Goal: Task Accomplishment & Management: Use online tool/utility

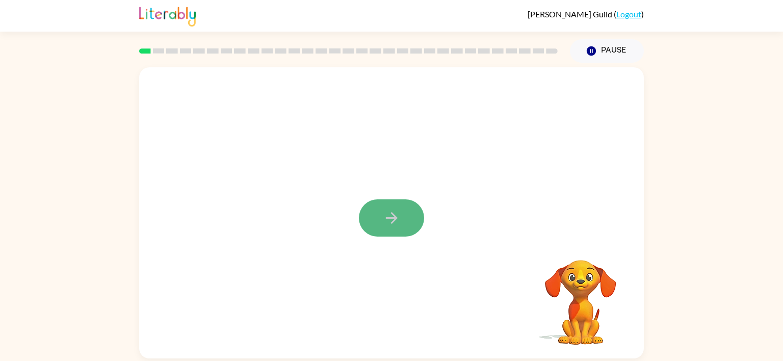
click at [386, 216] on icon "button" at bounding box center [392, 218] width 18 height 18
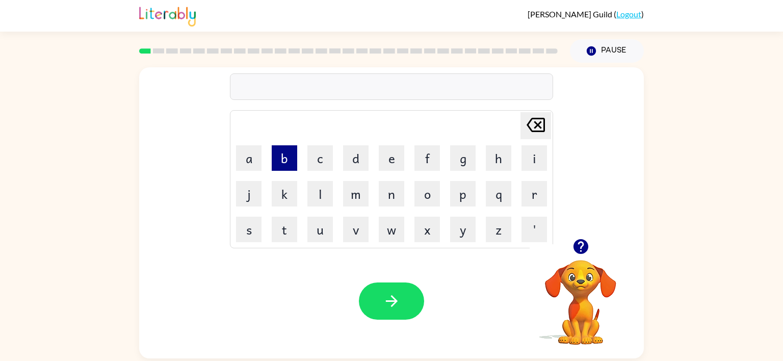
click at [284, 159] on button "b" at bounding box center [284, 157] width 25 height 25
click at [579, 243] on icon "button" at bounding box center [581, 246] width 18 height 18
click at [424, 194] on button "o" at bounding box center [426, 193] width 25 height 25
click at [530, 196] on button "r" at bounding box center [533, 193] width 25 height 25
click at [354, 158] on button "d" at bounding box center [355, 157] width 25 height 25
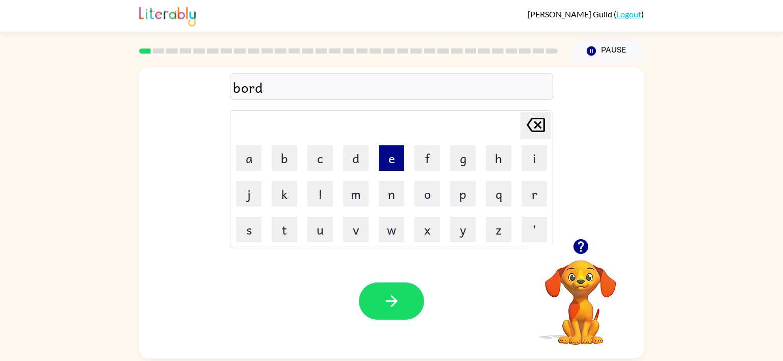
click at [384, 155] on button "e" at bounding box center [391, 157] width 25 height 25
click at [536, 194] on button "r" at bounding box center [533, 193] width 25 height 25
click at [403, 295] on button "button" at bounding box center [391, 300] width 65 height 37
click at [327, 167] on button "c" at bounding box center [319, 157] width 25 height 25
click at [425, 199] on button "o" at bounding box center [426, 193] width 25 height 25
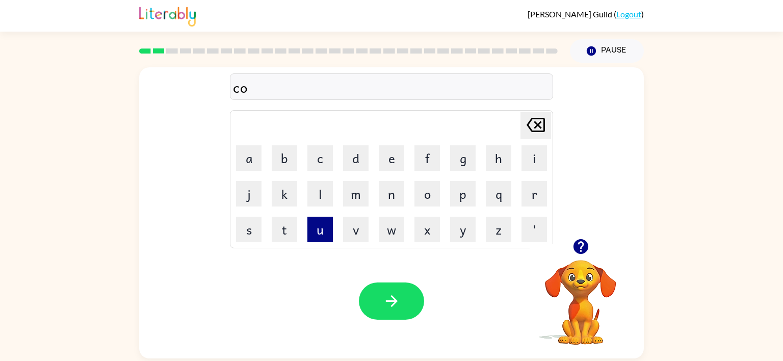
click at [315, 233] on button "u" at bounding box center [319, 229] width 25 height 25
click at [390, 199] on button "n" at bounding box center [391, 193] width 25 height 25
type button "n"
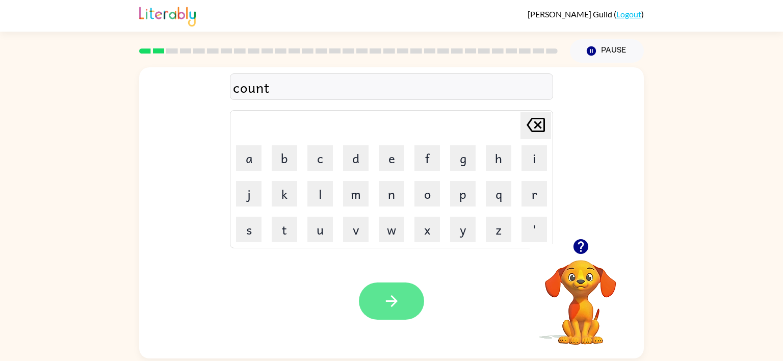
click at [414, 293] on button "button" at bounding box center [391, 300] width 65 height 37
click at [401, 301] on button "button" at bounding box center [391, 300] width 65 height 37
click at [410, 307] on button "button" at bounding box center [391, 300] width 65 height 37
click at [379, 302] on button "button" at bounding box center [391, 300] width 65 height 37
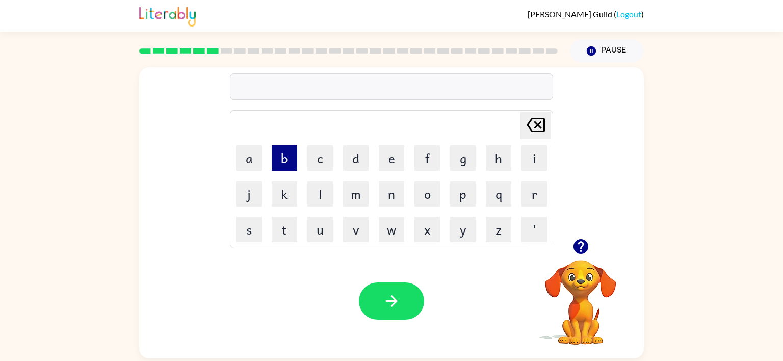
click at [284, 158] on button "b" at bounding box center [284, 157] width 25 height 25
click at [386, 158] on button "e" at bounding box center [391, 157] width 25 height 25
click at [499, 164] on button "h" at bounding box center [498, 157] width 25 height 25
click at [531, 159] on button "i" at bounding box center [533, 157] width 25 height 25
click at [385, 201] on button "n" at bounding box center [391, 193] width 25 height 25
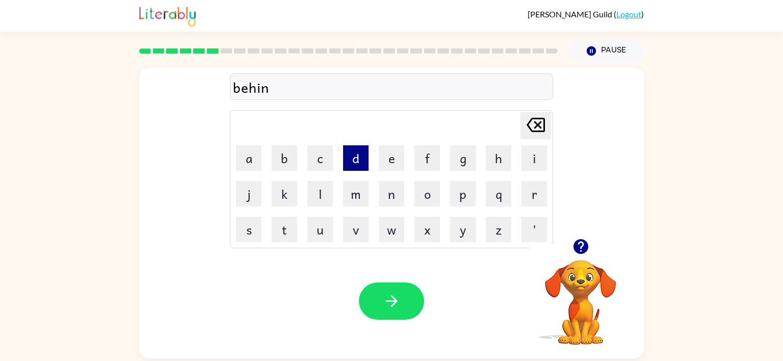
click at [349, 154] on button "d" at bounding box center [355, 157] width 25 height 25
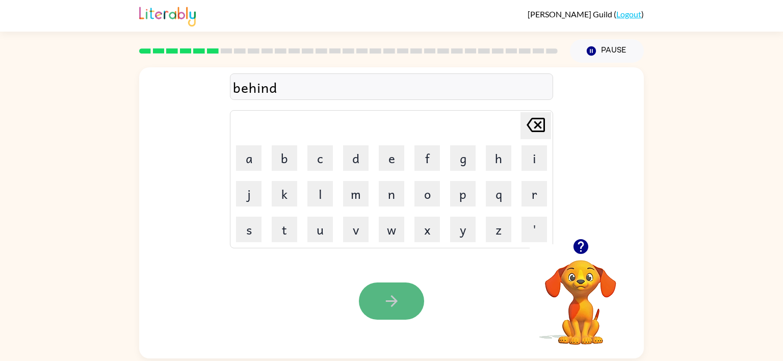
click at [404, 305] on button "button" at bounding box center [391, 300] width 65 height 37
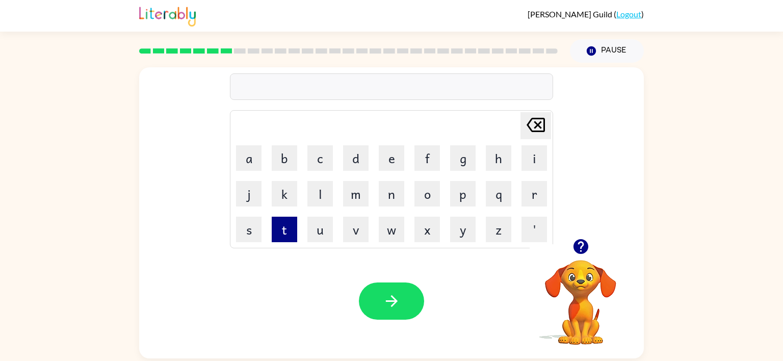
click at [278, 236] on button "t" at bounding box center [284, 229] width 25 height 25
click at [534, 199] on button "r" at bounding box center [533, 193] width 25 height 25
click at [544, 159] on button "i" at bounding box center [533, 157] width 25 height 25
click at [318, 159] on button "c" at bounding box center [319, 157] width 25 height 25
click at [285, 204] on button "k" at bounding box center [284, 193] width 25 height 25
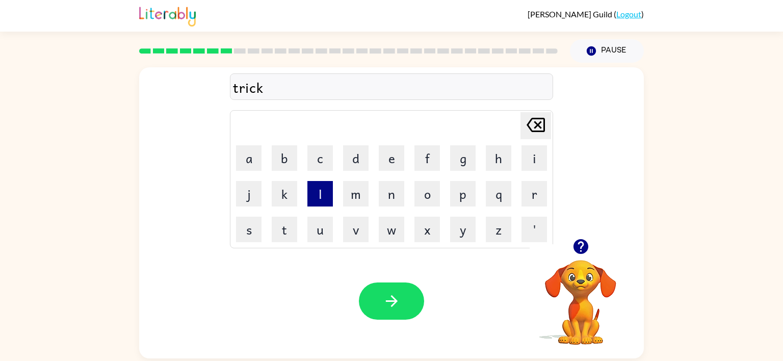
click at [319, 197] on button "l" at bounding box center [319, 193] width 25 height 25
click at [390, 162] on button "e" at bounding box center [391, 157] width 25 height 25
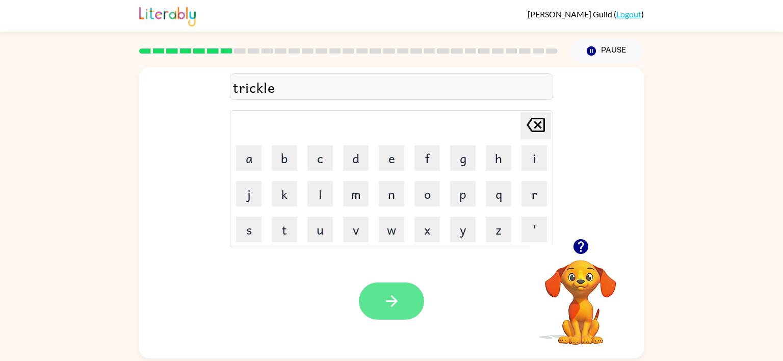
click at [397, 308] on icon "button" at bounding box center [392, 301] width 18 height 18
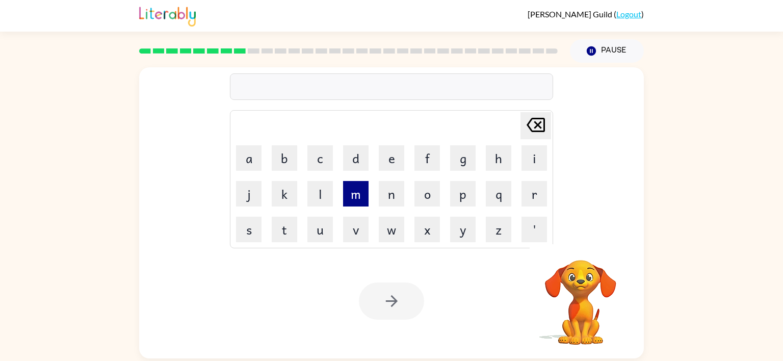
click at [357, 200] on button "m" at bounding box center [355, 193] width 25 height 25
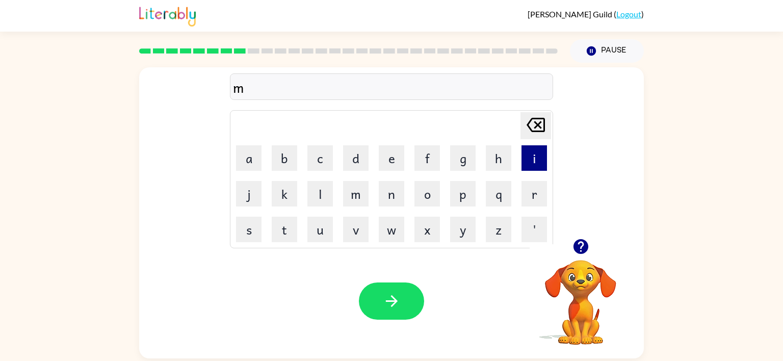
click at [540, 154] on button "i" at bounding box center [533, 157] width 25 height 25
click at [532, 197] on button "r" at bounding box center [533, 193] width 25 height 25
click at [532, 163] on button "i" at bounding box center [533, 157] width 25 height 25
click at [325, 162] on button "c" at bounding box center [319, 157] width 25 height 25
click at [252, 160] on button "a" at bounding box center [248, 157] width 25 height 25
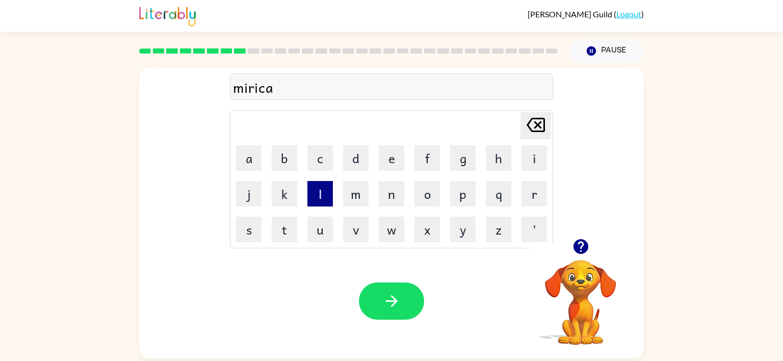
click at [316, 190] on button "l" at bounding box center [319, 193] width 25 height 25
click at [534, 122] on icon at bounding box center [535, 125] width 18 height 14
click at [533, 123] on icon "[PERSON_NAME] last character input" at bounding box center [535, 125] width 24 height 24
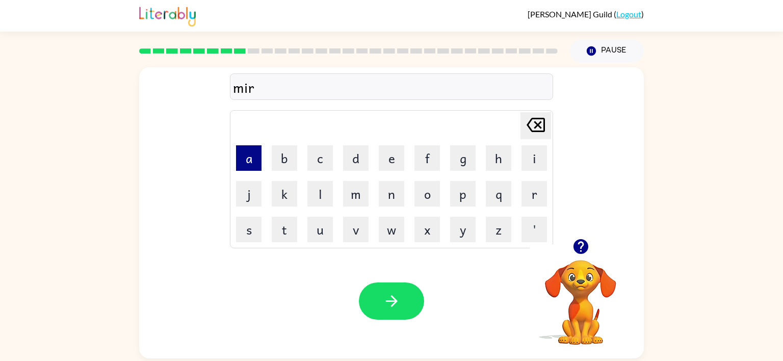
click at [242, 165] on button "a" at bounding box center [248, 157] width 25 height 25
click at [313, 164] on button "c" at bounding box center [319, 157] width 25 height 25
click at [256, 162] on button "a" at bounding box center [248, 157] width 25 height 25
click at [318, 194] on button "l" at bounding box center [319, 193] width 25 height 25
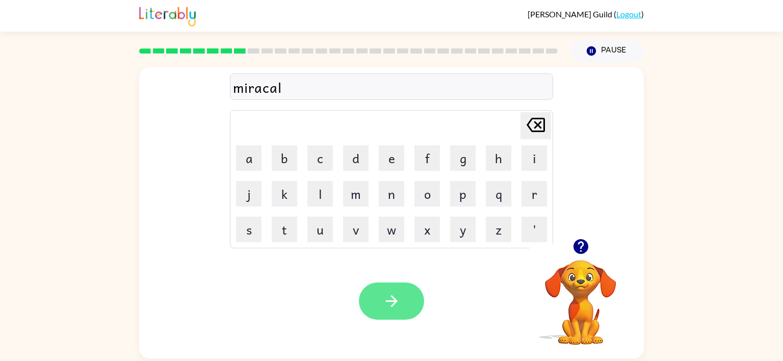
click at [399, 313] on button "button" at bounding box center [391, 300] width 65 height 37
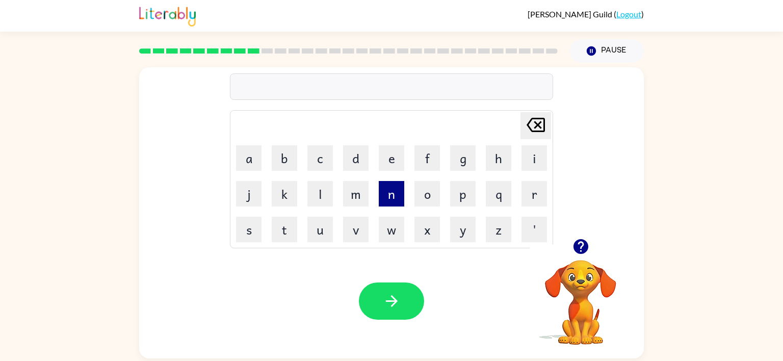
click at [388, 195] on button "n" at bounding box center [391, 193] width 25 height 25
click at [534, 159] on button "i" at bounding box center [533, 157] width 25 height 25
click at [358, 188] on button "m" at bounding box center [355, 193] width 25 height 25
click at [291, 166] on button "b" at bounding box center [284, 157] width 25 height 25
click at [322, 187] on button "l" at bounding box center [319, 193] width 25 height 25
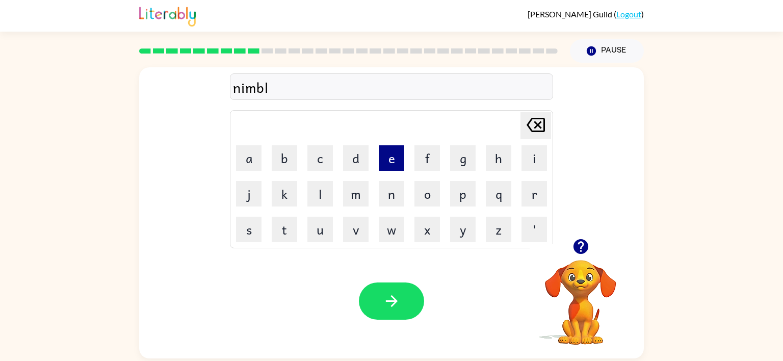
click at [392, 167] on button "e" at bounding box center [391, 157] width 25 height 25
click at [389, 288] on button "button" at bounding box center [391, 300] width 65 height 37
click at [324, 232] on button "u" at bounding box center [319, 229] width 25 height 25
click at [392, 203] on button "n" at bounding box center [391, 193] width 25 height 25
click at [431, 152] on button "f" at bounding box center [426, 157] width 25 height 25
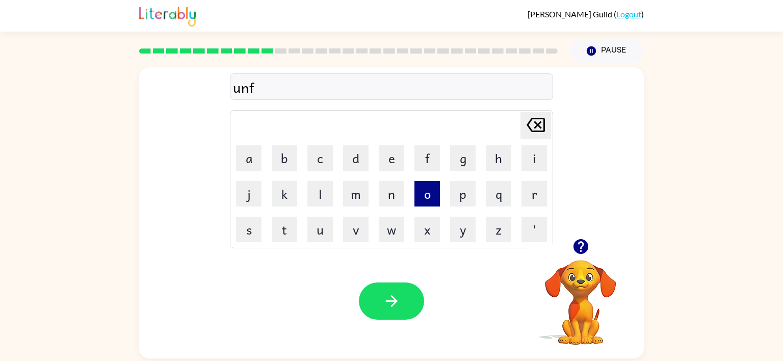
click at [421, 202] on button "o" at bounding box center [426, 193] width 25 height 25
click at [314, 190] on button "l" at bounding box center [319, 193] width 25 height 25
click at [351, 156] on button "d" at bounding box center [355, 157] width 25 height 25
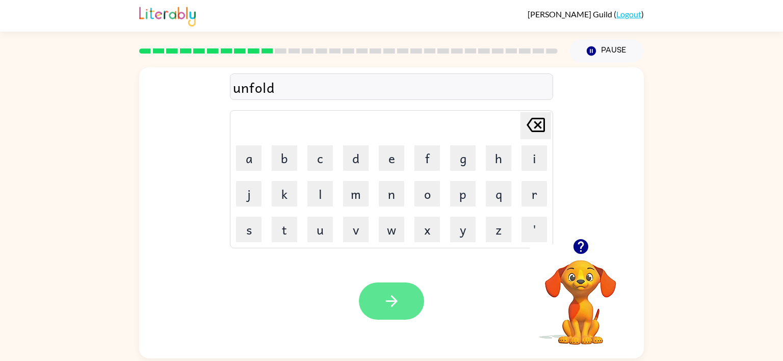
click at [397, 303] on icon "button" at bounding box center [392, 301] width 18 height 18
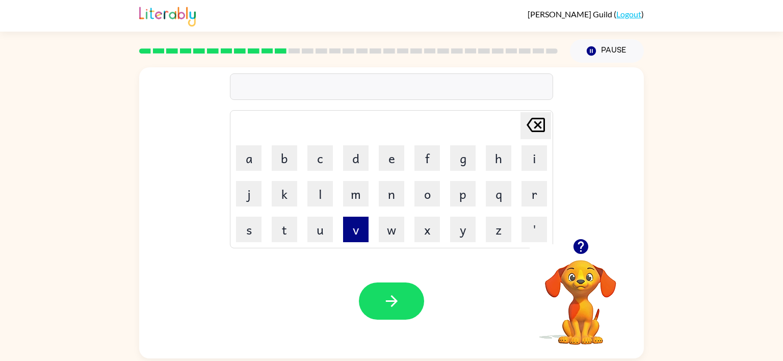
click at [358, 239] on button "v" at bounding box center [355, 229] width 25 height 25
click at [426, 182] on button "o" at bounding box center [426, 193] width 25 height 25
click at [282, 227] on button "t" at bounding box center [284, 229] width 25 height 25
click at [387, 157] on button "e" at bounding box center [391, 157] width 25 height 25
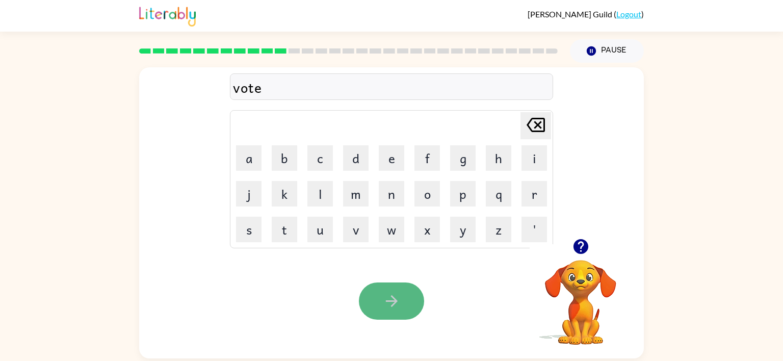
click at [409, 296] on button "button" at bounding box center [391, 300] width 65 height 37
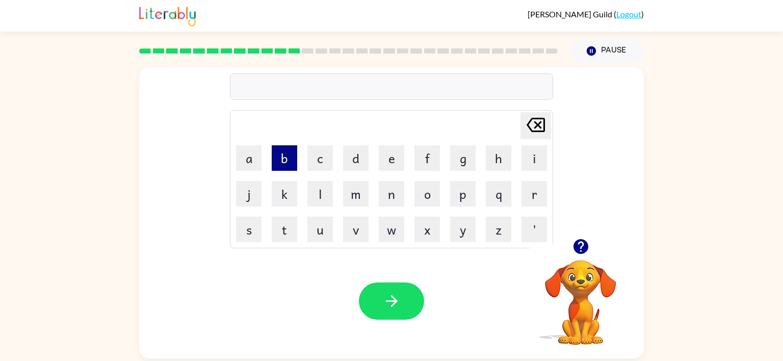
click at [286, 160] on button "b" at bounding box center [284, 157] width 25 height 25
click at [387, 166] on button "e" at bounding box center [391, 157] width 25 height 25
click at [353, 166] on button "d" at bounding box center [355, 157] width 25 height 25
click at [279, 232] on button "t" at bounding box center [284, 229] width 25 height 25
click at [537, 162] on button "i" at bounding box center [533, 157] width 25 height 25
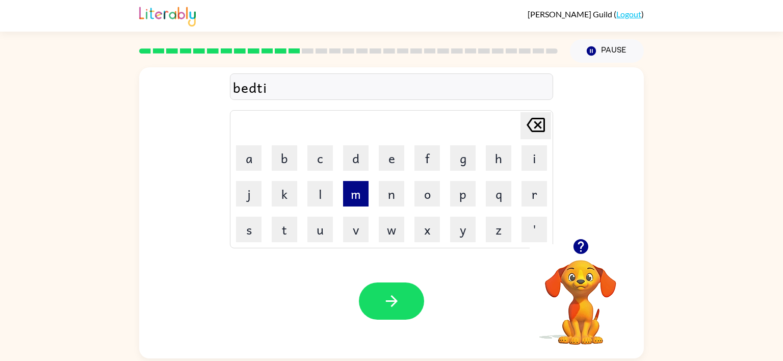
click at [351, 197] on button "m" at bounding box center [355, 193] width 25 height 25
click at [390, 160] on button "e" at bounding box center [391, 157] width 25 height 25
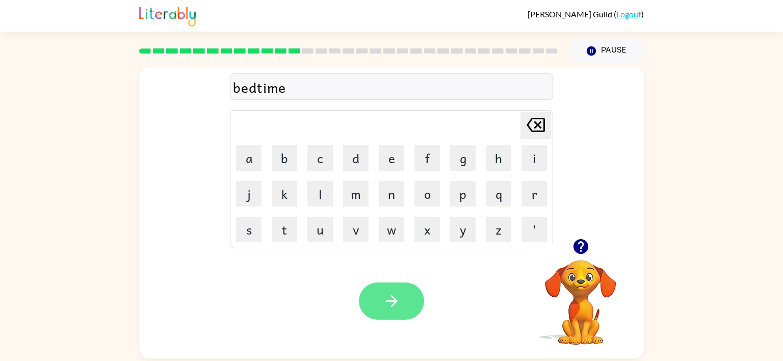
click at [381, 289] on button "button" at bounding box center [391, 300] width 65 height 37
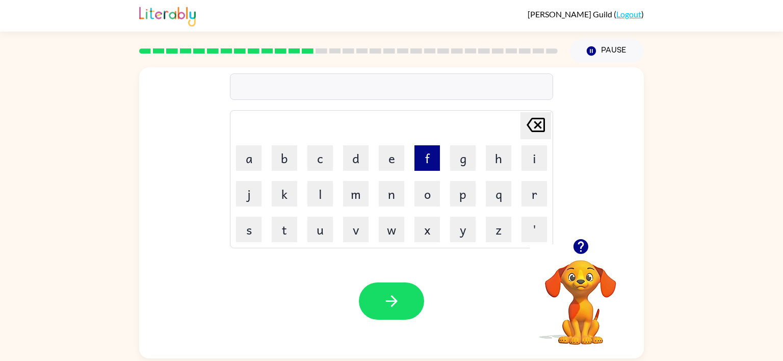
click at [422, 157] on button "f" at bounding box center [426, 157] width 25 height 25
click at [522, 156] on button "i" at bounding box center [533, 157] width 25 height 25
click at [286, 227] on button "t" at bounding box center [284, 229] width 25 height 25
click at [389, 203] on button "n" at bounding box center [391, 193] width 25 height 25
click at [393, 168] on button "e" at bounding box center [391, 157] width 25 height 25
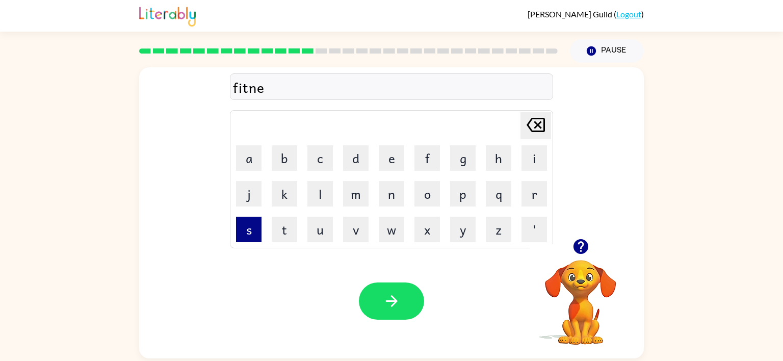
click at [254, 235] on button "s" at bounding box center [248, 229] width 25 height 25
click at [396, 303] on icon "button" at bounding box center [392, 301] width 18 height 18
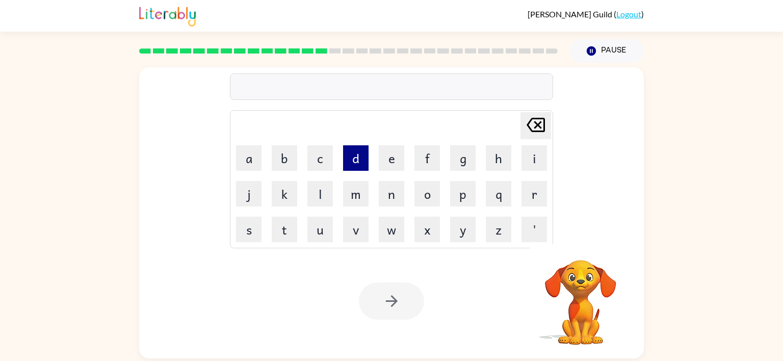
click at [355, 159] on button "d" at bounding box center [355, 157] width 25 height 25
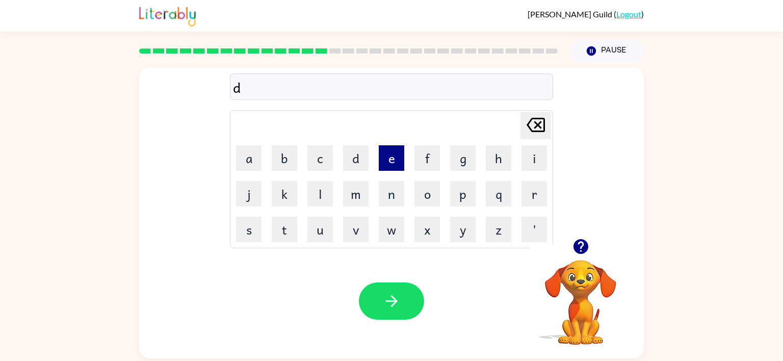
click at [392, 154] on button "e" at bounding box center [391, 157] width 25 height 25
click at [322, 201] on button "l" at bounding box center [319, 193] width 25 height 25
click at [382, 159] on button "e" at bounding box center [391, 157] width 25 height 25
click at [445, 231] on td "y" at bounding box center [462, 229] width 35 height 35
click at [463, 229] on button "y" at bounding box center [462, 229] width 25 height 25
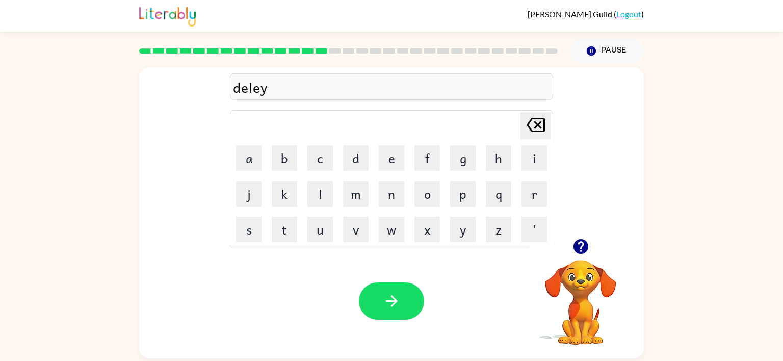
click at [540, 122] on icon at bounding box center [535, 125] width 18 height 14
click at [540, 123] on icon "[PERSON_NAME] last character input" at bounding box center [535, 125] width 24 height 24
click at [243, 160] on button "a" at bounding box center [248, 157] width 25 height 25
click at [456, 237] on button "y" at bounding box center [462, 229] width 25 height 25
click at [413, 288] on button "button" at bounding box center [391, 300] width 65 height 37
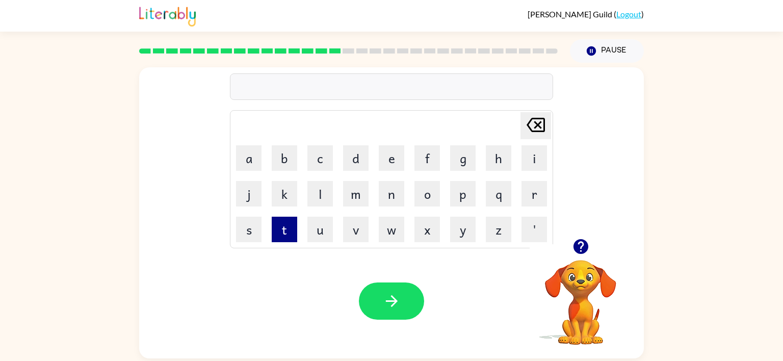
click at [285, 234] on button "t" at bounding box center [284, 229] width 25 height 25
click at [393, 158] on button "e" at bounding box center [391, 157] width 25 height 25
click at [536, 196] on button "r" at bounding box center [533, 193] width 25 height 25
click at [359, 194] on button "m" at bounding box center [355, 193] width 25 height 25
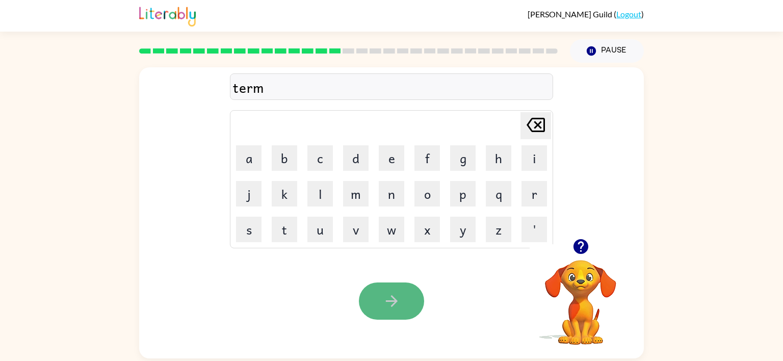
click at [410, 310] on button "button" at bounding box center [391, 300] width 65 height 37
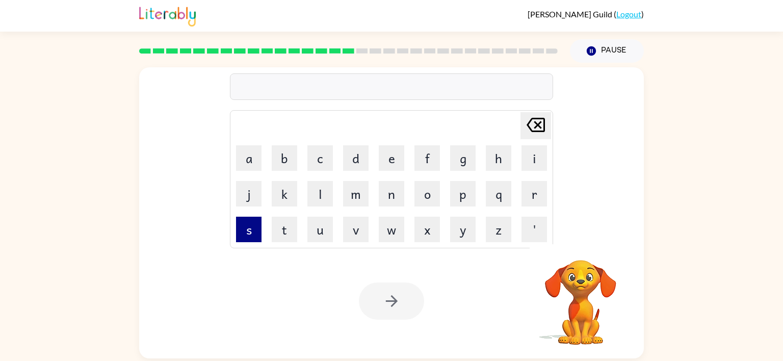
click at [246, 231] on button "s" at bounding box center [248, 229] width 25 height 25
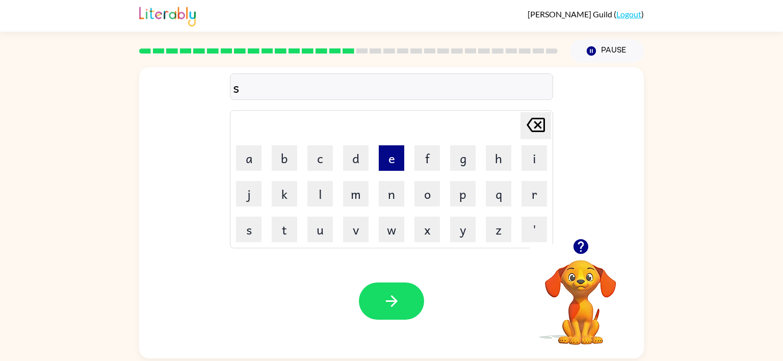
click at [393, 161] on button "e" at bounding box center [391, 157] width 25 height 25
click at [282, 225] on button "t" at bounding box center [284, 229] width 25 height 25
click at [393, 300] on icon "button" at bounding box center [392, 301] width 18 height 18
click at [284, 164] on button "b" at bounding box center [284, 157] width 25 height 25
click at [529, 200] on button "r" at bounding box center [533, 193] width 25 height 25
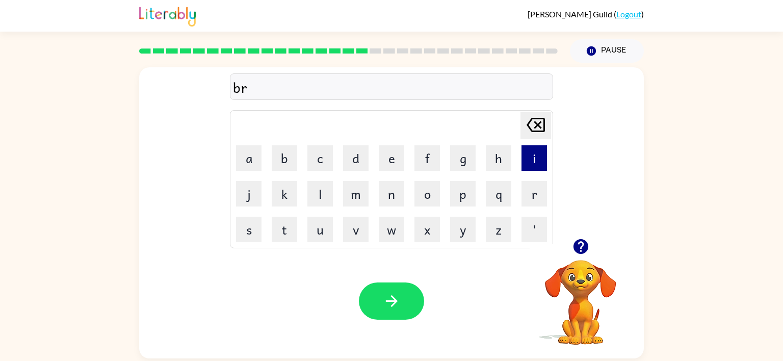
click at [529, 167] on button "i" at bounding box center [533, 157] width 25 height 25
click at [359, 192] on button "m" at bounding box center [355, 193] width 25 height 25
click at [534, 163] on button "i" at bounding box center [533, 157] width 25 height 25
click at [390, 200] on button "n" at bounding box center [391, 193] width 25 height 25
click at [462, 150] on button "g" at bounding box center [462, 157] width 25 height 25
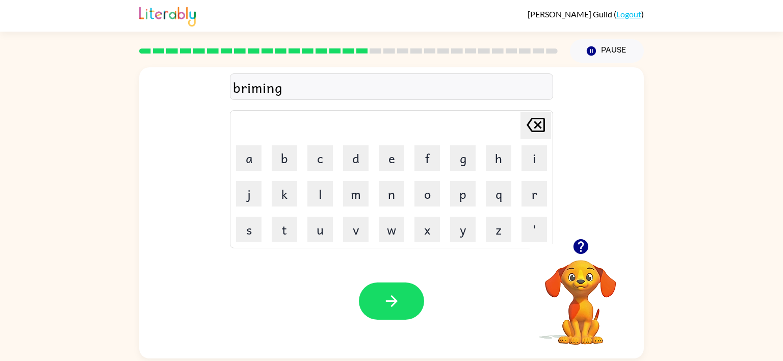
click at [543, 120] on icon at bounding box center [535, 125] width 18 height 14
click at [541, 121] on icon "[PERSON_NAME] last character input" at bounding box center [535, 125] width 24 height 24
click at [356, 203] on button "m" at bounding box center [355, 193] width 25 height 25
click at [526, 160] on button "i" at bounding box center [533, 157] width 25 height 25
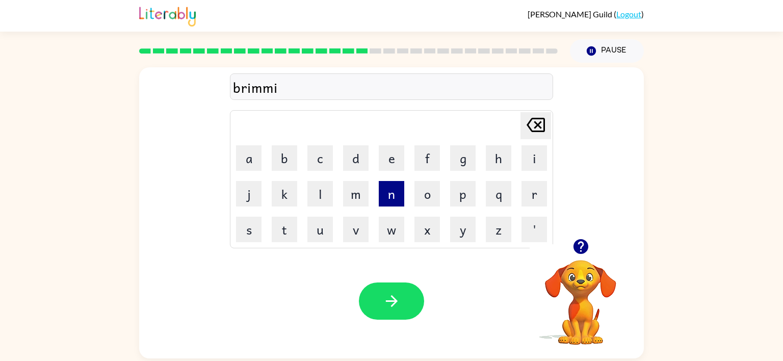
click at [392, 199] on button "n" at bounding box center [391, 193] width 25 height 25
click at [462, 162] on button "g" at bounding box center [462, 157] width 25 height 25
click at [525, 123] on icon "[PERSON_NAME] last character input" at bounding box center [535, 125] width 24 height 24
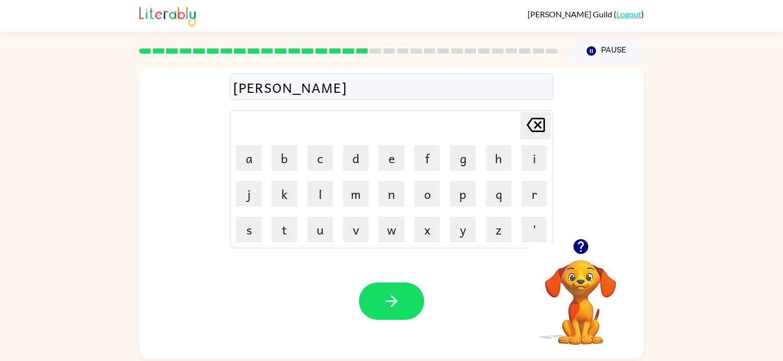
click at [525, 123] on icon "[PERSON_NAME] last character input" at bounding box center [535, 125] width 24 height 24
click at [530, 163] on button "i" at bounding box center [533, 157] width 25 height 25
click at [389, 193] on button "n" at bounding box center [391, 193] width 25 height 25
click at [458, 162] on button "g" at bounding box center [462, 157] width 25 height 25
click at [407, 293] on button "button" at bounding box center [391, 300] width 65 height 37
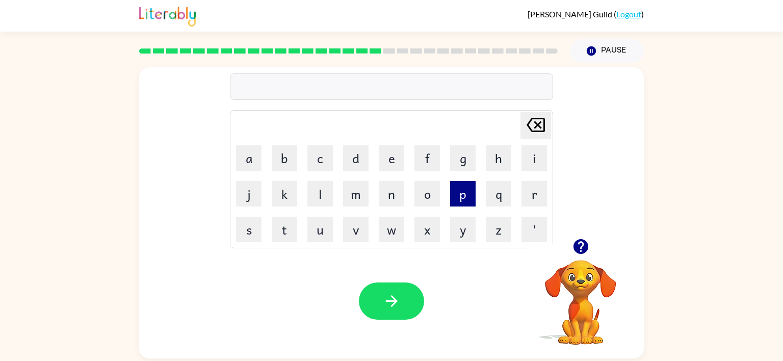
click at [458, 199] on button "p" at bounding box center [462, 193] width 25 height 25
click at [317, 202] on button "l" at bounding box center [319, 193] width 25 height 25
click at [251, 157] on button "a" at bounding box center [248, 157] width 25 height 25
click at [323, 157] on button "c" at bounding box center [319, 157] width 25 height 25
click at [536, 124] on icon at bounding box center [535, 125] width 18 height 14
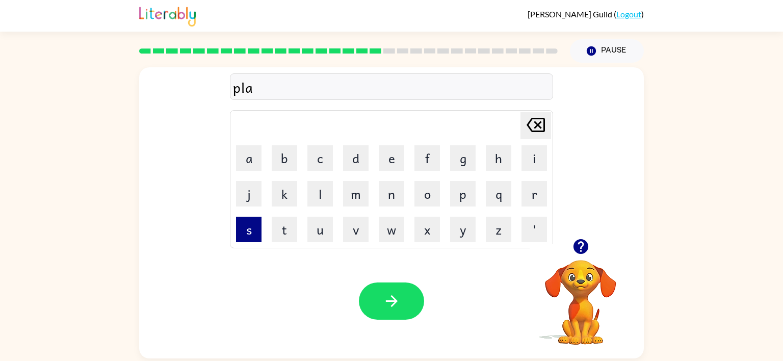
click at [236, 222] on button "s" at bounding box center [248, 229] width 25 height 25
click at [278, 227] on button "t" at bounding box center [284, 229] width 25 height 25
click at [537, 158] on button "i" at bounding box center [533, 157] width 25 height 25
click at [320, 159] on button "c" at bounding box center [319, 157] width 25 height 25
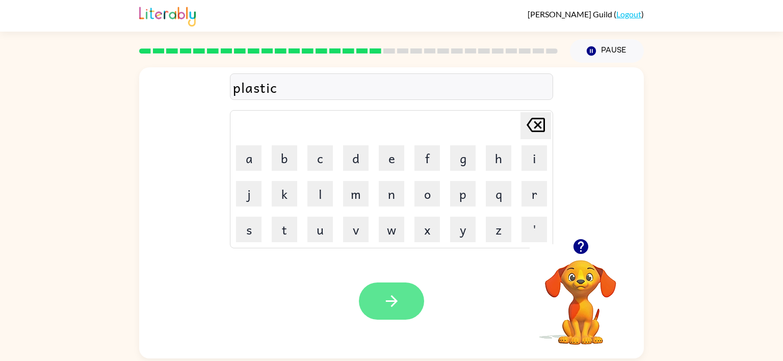
click at [399, 300] on icon "button" at bounding box center [392, 301] width 18 height 18
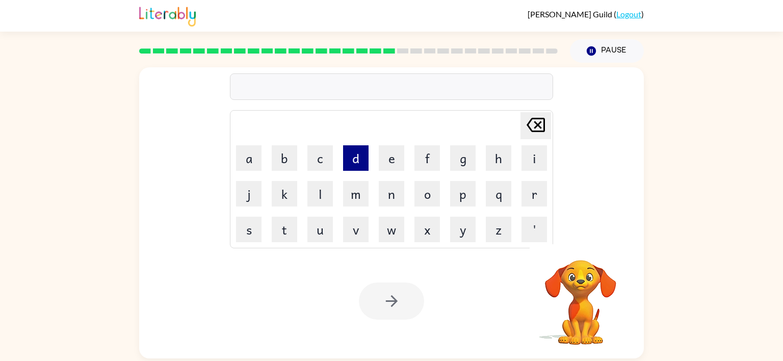
click at [353, 158] on button "d" at bounding box center [355, 157] width 25 height 25
click at [540, 163] on button "i" at bounding box center [533, 157] width 25 height 25
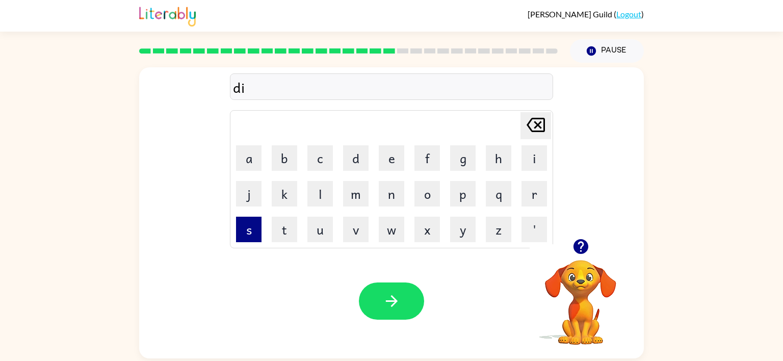
click at [247, 228] on button "s" at bounding box center [248, 229] width 25 height 25
click at [454, 194] on button "p" at bounding box center [462, 193] width 25 height 25
click at [323, 200] on button "l" at bounding box center [319, 193] width 25 height 25
click at [254, 165] on button "a" at bounding box center [248, 157] width 25 height 25
click at [464, 233] on button "y" at bounding box center [462, 229] width 25 height 25
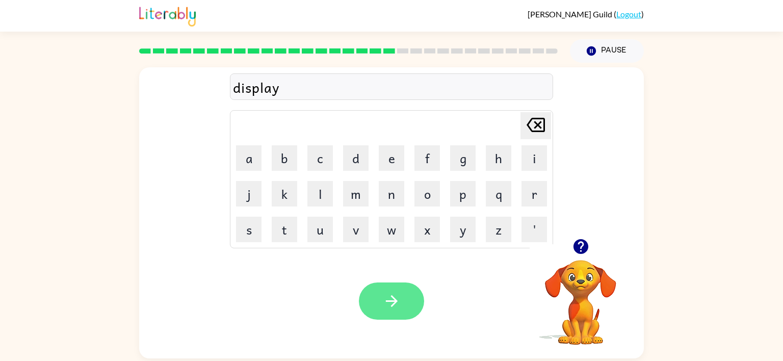
click at [403, 306] on button "button" at bounding box center [391, 300] width 65 height 37
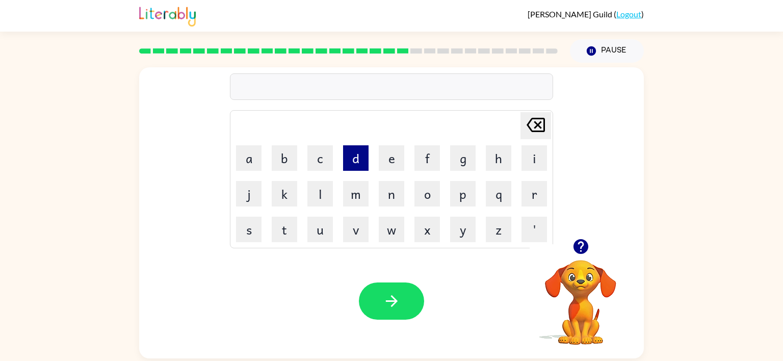
click at [353, 166] on button "d" at bounding box center [355, 157] width 25 height 25
click at [316, 224] on button "u" at bounding box center [319, 229] width 25 height 25
type button "u"
click at [293, 229] on button "t" at bounding box center [284, 229] width 25 height 25
click at [386, 160] on button "e" at bounding box center [391, 157] width 25 height 25
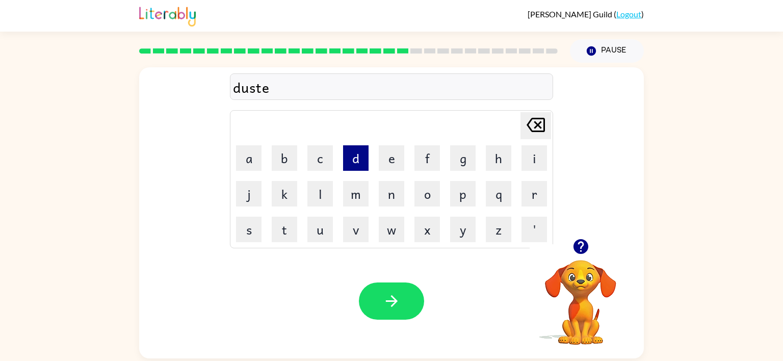
click at [359, 152] on button "d" at bounding box center [355, 157] width 25 height 25
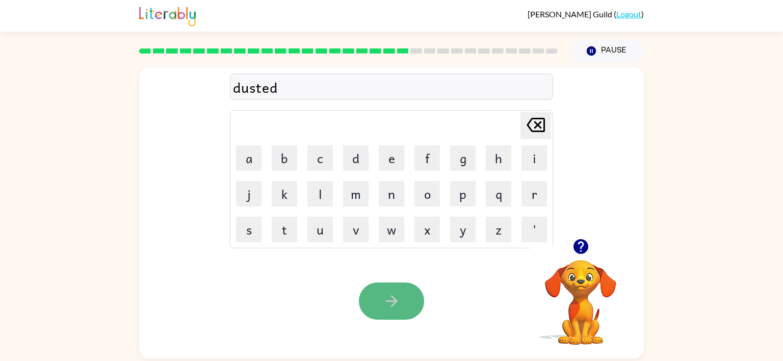
click at [395, 293] on icon "button" at bounding box center [392, 301] width 18 height 18
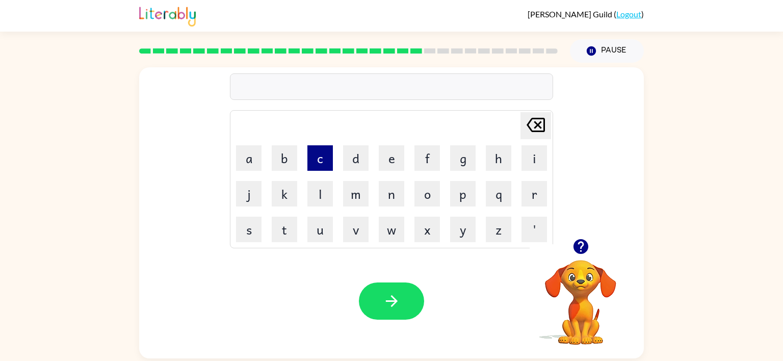
click at [323, 158] on button "c" at bounding box center [319, 157] width 25 height 25
click at [393, 164] on button "e" at bounding box center [391, 157] width 25 height 25
click at [386, 198] on button "n" at bounding box center [391, 193] width 25 height 25
click at [288, 224] on button "t" at bounding box center [284, 229] width 25 height 25
click at [323, 229] on button "u" at bounding box center [319, 229] width 25 height 25
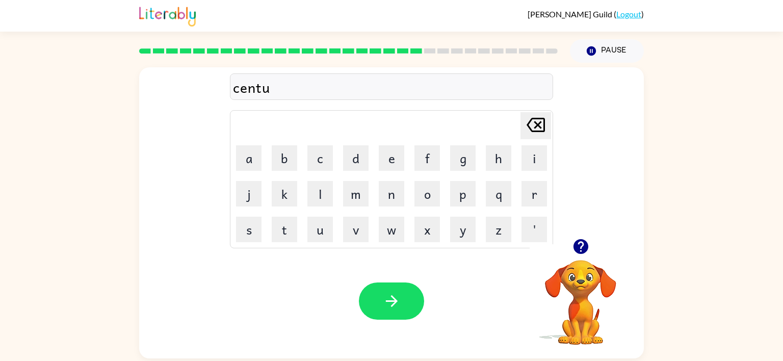
click at [531, 127] on icon "[PERSON_NAME] last character input" at bounding box center [535, 125] width 24 height 24
click at [538, 163] on button "i" at bounding box center [533, 157] width 25 height 25
click at [460, 192] on button "p" at bounding box center [462, 193] width 25 height 25
click at [543, 168] on button "i" at bounding box center [533, 157] width 25 height 25
click at [356, 168] on button "d" at bounding box center [355, 157] width 25 height 25
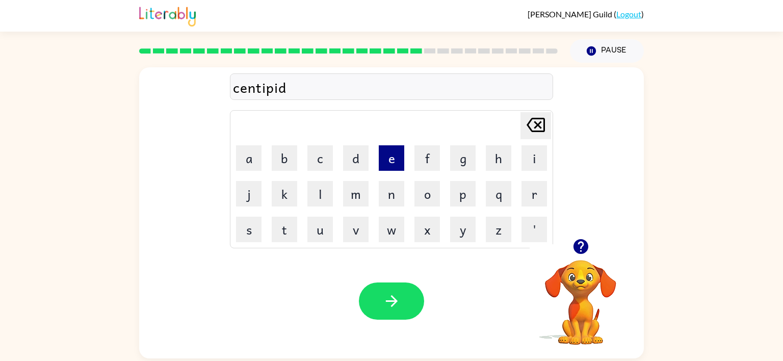
click at [390, 167] on button "e" at bounding box center [391, 157] width 25 height 25
click at [394, 309] on icon "button" at bounding box center [392, 301] width 18 height 18
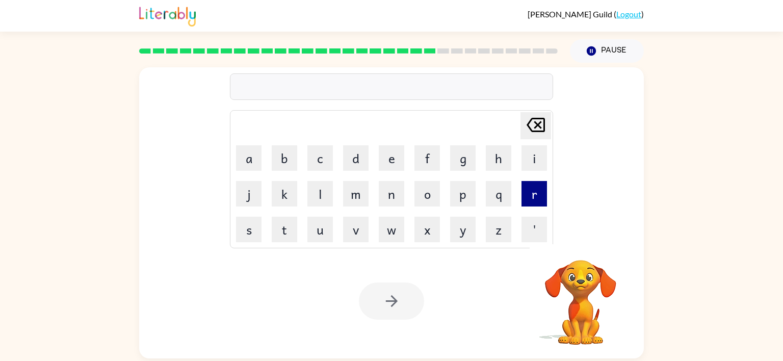
click at [535, 193] on button "r" at bounding box center [533, 193] width 25 height 25
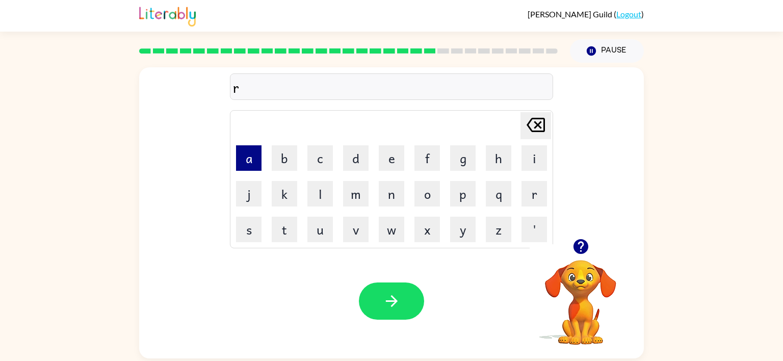
click at [247, 166] on button "a" at bounding box center [248, 157] width 25 height 25
click at [541, 155] on button "i" at bounding box center [533, 157] width 25 height 25
click at [385, 189] on button "n" at bounding box center [391, 193] width 25 height 25
click at [319, 161] on button "c" at bounding box center [319, 157] width 25 height 25
click at [430, 198] on button "o" at bounding box center [426, 193] width 25 height 25
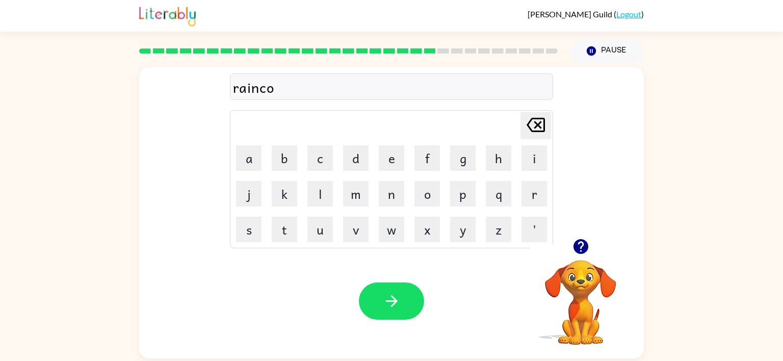
click at [236, 154] on td "a" at bounding box center [248, 158] width 35 height 35
click at [248, 162] on button "a" at bounding box center [248, 157] width 25 height 25
click at [288, 222] on button "t" at bounding box center [284, 229] width 25 height 25
click at [404, 304] on button "button" at bounding box center [391, 300] width 65 height 37
click at [355, 202] on button "m" at bounding box center [355, 193] width 25 height 25
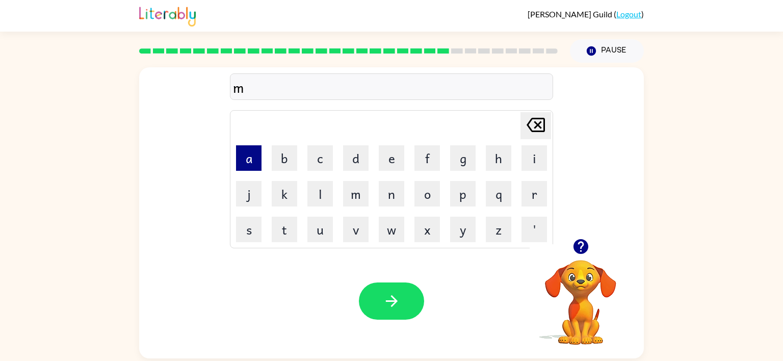
click at [241, 159] on button "a" at bounding box center [248, 157] width 25 height 25
click at [539, 191] on button "r" at bounding box center [533, 193] width 25 height 25
click at [290, 199] on button "k" at bounding box center [284, 193] width 25 height 25
click at [395, 158] on button "e" at bounding box center [391, 157] width 25 height 25
click at [525, 194] on button "r" at bounding box center [533, 193] width 25 height 25
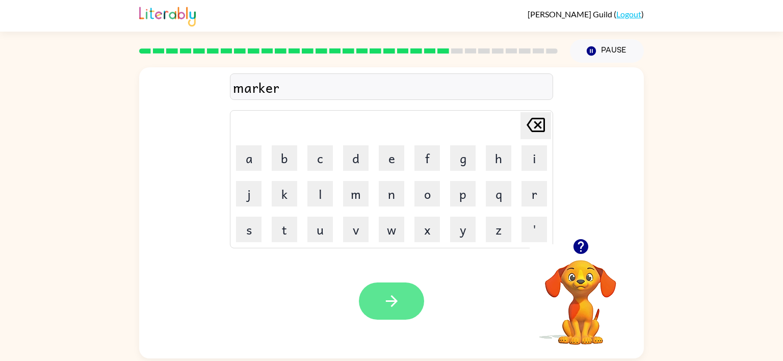
click at [401, 318] on button "button" at bounding box center [391, 300] width 65 height 37
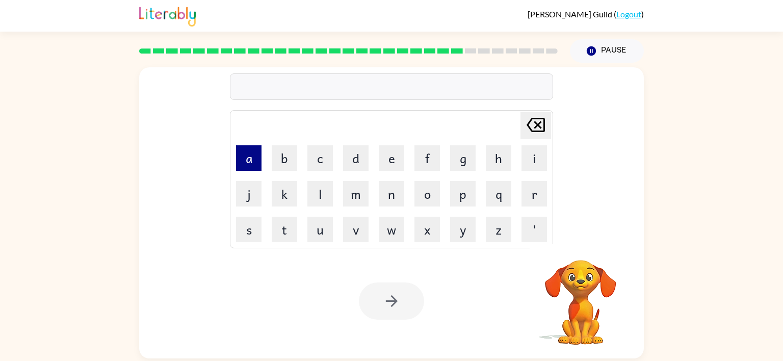
click at [247, 148] on button "a" at bounding box center [248, 157] width 25 height 25
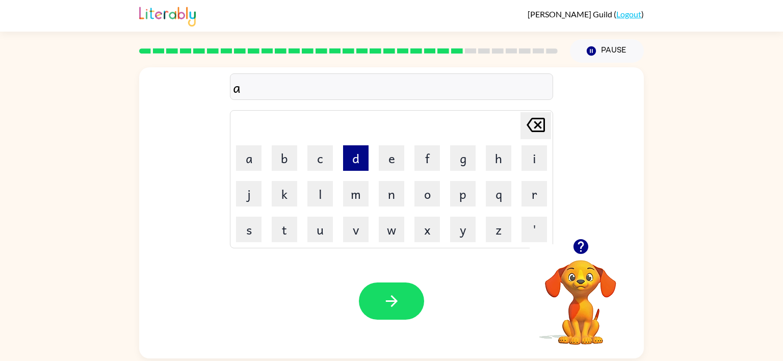
click at [361, 165] on button "d" at bounding box center [355, 157] width 25 height 25
click at [347, 232] on button "v" at bounding box center [355, 229] width 25 height 25
click at [251, 156] on button "a" at bounding box center [248, 157] width 25 height 25
click at [392, 199] on button "n" at bounding box center [391, 193] width 25 height 25
click at [322, 168] on button "c" at bounding box center [319, 157] width 25 height 25
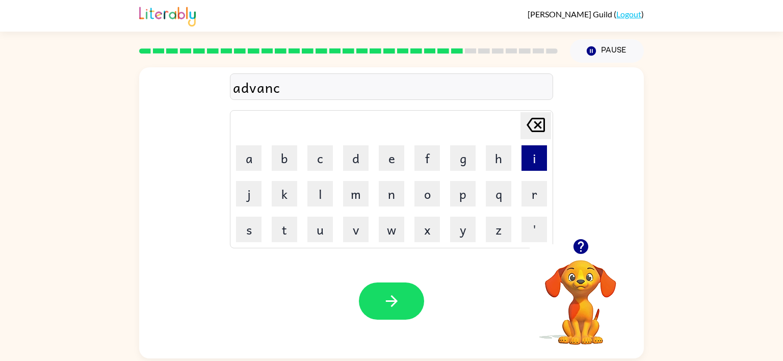
click at [529, 153] on button "i" at bounding box center [533, 157] width 25 height 25
click at [396, 199] on button "n" at bounding box center [391, 193] width 25 height 25
click at [471, 168] on button "g" at bounding box center [462, 157] width 25 height 25
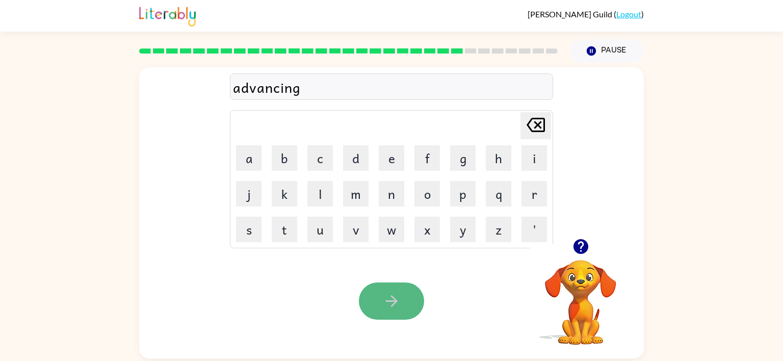
click at [414, 292] on button "button" at bounding box center [391, 300] width 65 height 37
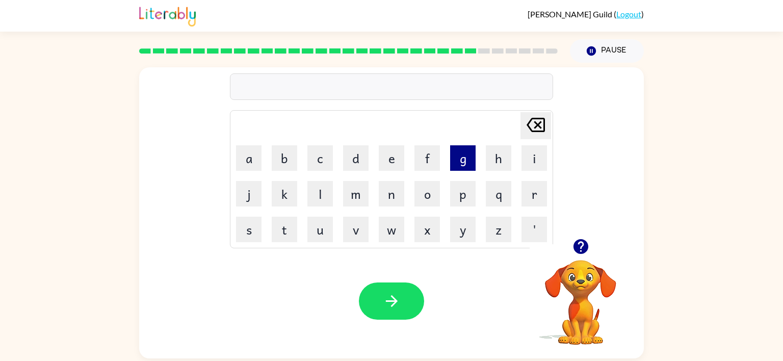
click at [463, 156] on button "g" at bounding box center [462, 157] width 25 height 25
click at [427, 192] on button "o" at bounding box center [426, 193] width 25 height 25
click at [277, 152] on button "b" at bounding box center [284, 157] width 25 height 25
click at [312, 186] on button "l" at bounding box center [319, 193] width 25 height 25
click at [539, 157] on button "i" at bounding box center [533, 157] width 25 height 25
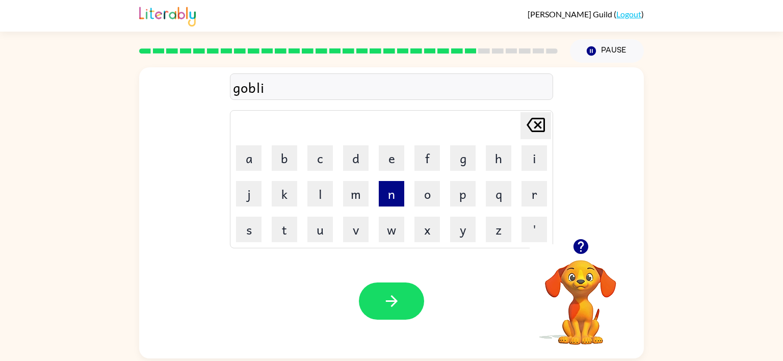
click at [391, 203] on button "n" at bounding box center [391, 193] width 25 height 25
click at [403, 296] on button "button" at bounding box center [391, 300] width 65 height 37
click at [463, 156] on button "g" at bounding box center [462, 157] width 25 height 25
click at [428, 190] on button "o" at bounding box center [426, 193] width 25 height 25
click at [361, 226] on button "v" at bounding box center [355, 229] width 25 height 25
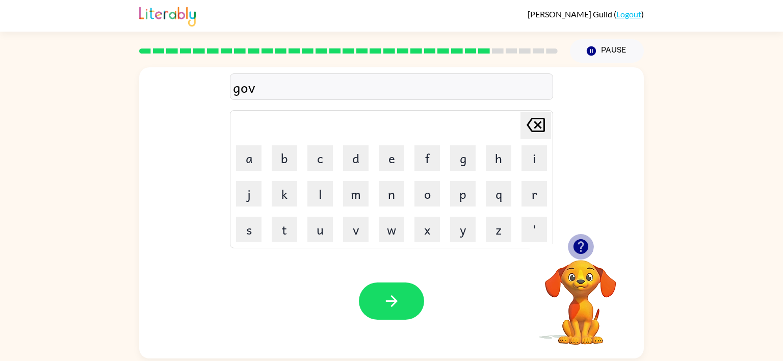
click at [581, 247] on icon "button" at bounding box center [581, 246] width 18 height 18
click at [577, 248] on icon "button" at bounding box center [580, 246] width 15 height 15
click at [389, 166] on button "e" at bounding box center [391, 157] width 25 height 25
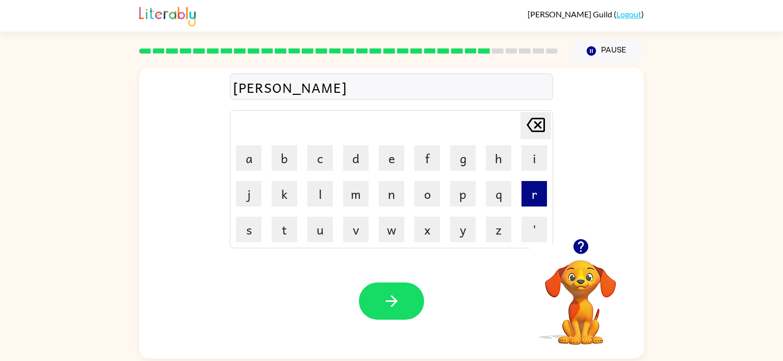
click at [528, 197] on button "r" at bounding box center [533, 193] width 25 height 25
click at [355, 193] on button "m" at bounding box center [355, 193] width 25 height 25
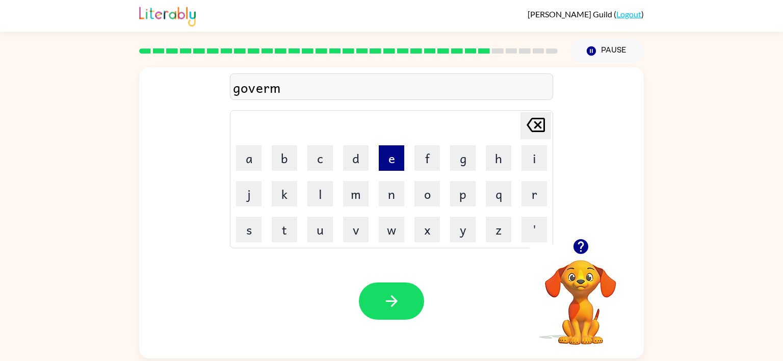
click at [386, 156] on button "e" at bounding box center [391, 157] width 25 height 25
click at [392, 190] on button "n" at bounding box center [391, 193] width 25 height 25
click at [286, 234] on button "t" at bounding box center [284, 229] width 25 height 25
click at [384, 293] on icon "button" at bounding box center [392, 301] width 18 height 18
click at [243, 235] on button "s" at bounding box center [248, 229] width 25 height 25
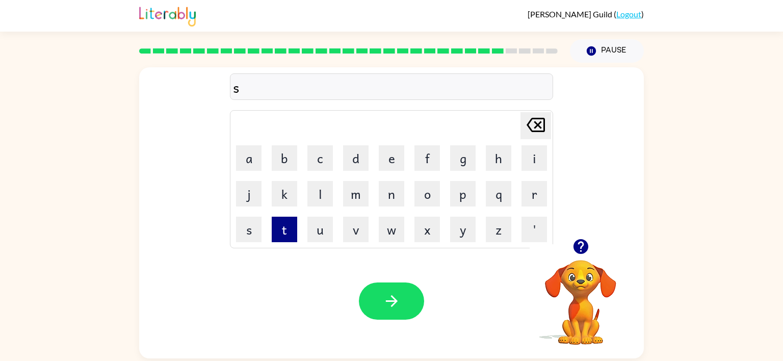
click at [284, 240] on button "t" at bounding box center [284, 229] width 25 height 25
click at [534, 185] on button "r" at bounding box center [533, 193] width 25 height 25
click at [254, 159] on button "a" at bounding box center [248, 157] width 25 height 25
click at [533, 153] on button "i" at bounding box center [533, 157] width 25 height 25
click at [391, 201] on button "n" at bounding box center [391, 193] width 25 height 25
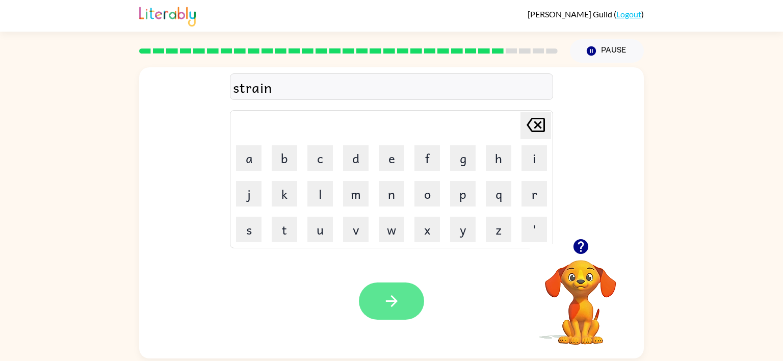
click at [403, 297] on button "button" at bounding box center [391, 300] width 65 height 37
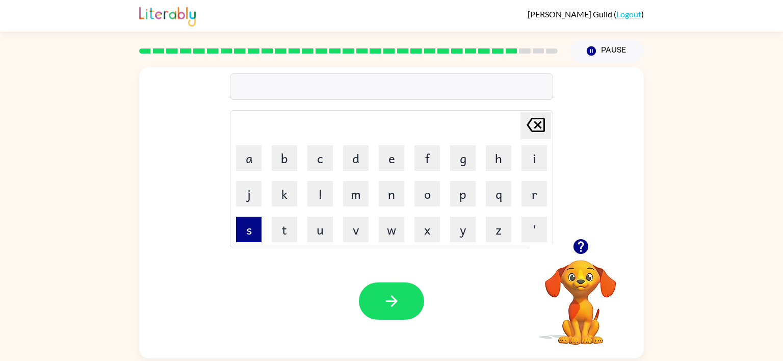
click at [252, 239] on button "s" at bounding box center [248, 229] width 25 height 25
click at [490, 165] on button "h" at bounding box center [498, 157] width 25 height 25
click at [239, 169] on button "a" at bounding box center [248, 157] width 25 height 25
click at [461, 183] on button "p" at bounding box center [462, 193] width 25 height 25
click at [397, 165] on button "e" at bounding box center [391, 157] width 25 height 25
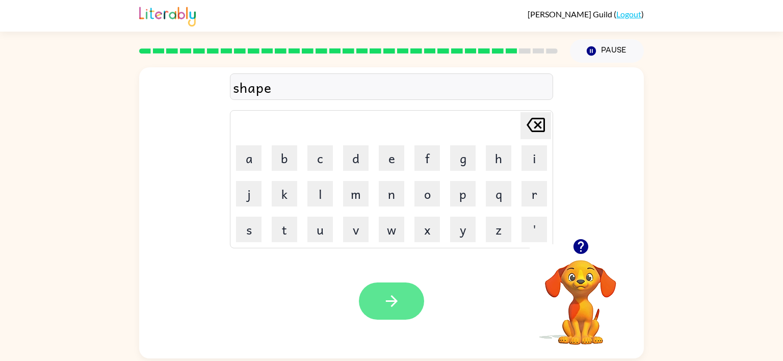
click at [410, 285] on button "button" at bounding box center [391, 300] width 65 height 37
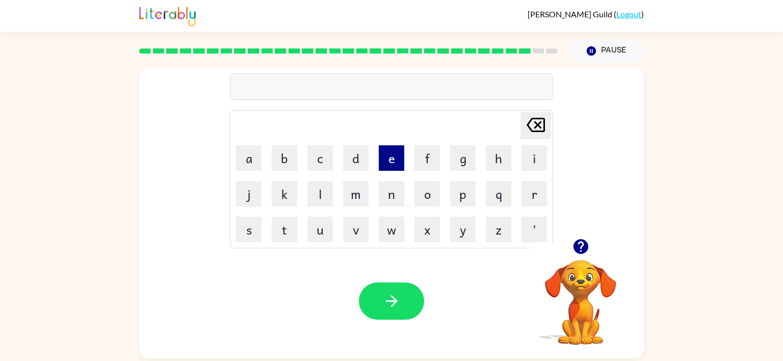
click at [388, 169] on button "e" at bounding box center [391, 157] width 25 height 25
click at [418, 230] on button "x" at bounding box center [426, 229] width 25 height 25
click at [392, 166] on button "e" at bounding box center [391, 157] width 25 height 25
click at [321, 194] on button "l" at bounding box center [319, 193] width 25 height 25
click at [320, 194] on button "l" at bounding box center [319, 193] width 25 height 25
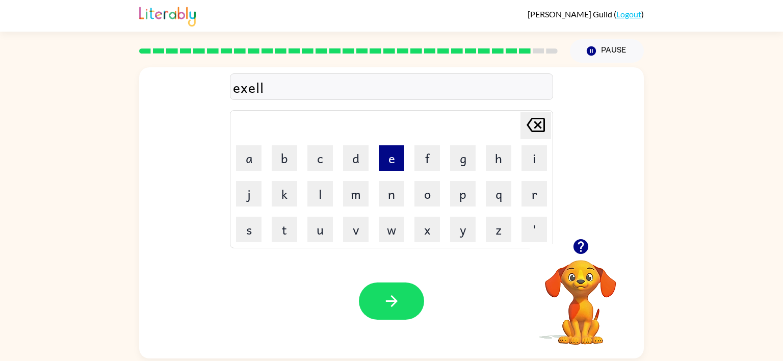
click at [390, 168] on button "e" at bounding box center [391, 157] width 25 height 25
click at [399, 188] on button "n" at bounding box center [391, 193] width 25 height 25
click at [286, 226] on button "t" at bounding box center [284, 229] width 25 height 25
click at [388, 301] on icon "button" at bounding box center [391, 301] width 12 height 12
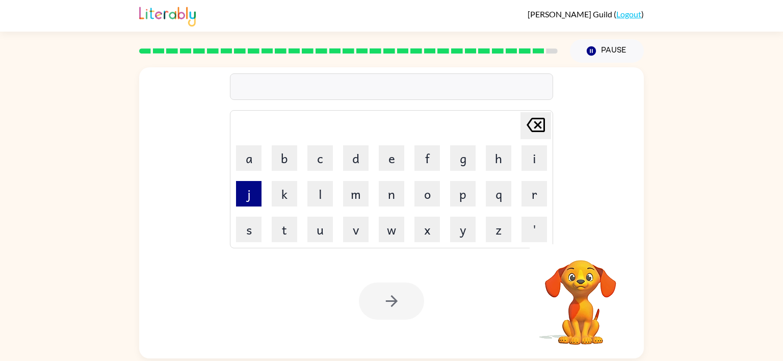
click at [243, 201] on button "j" at bounding box center [248, 193] width 25 height 25
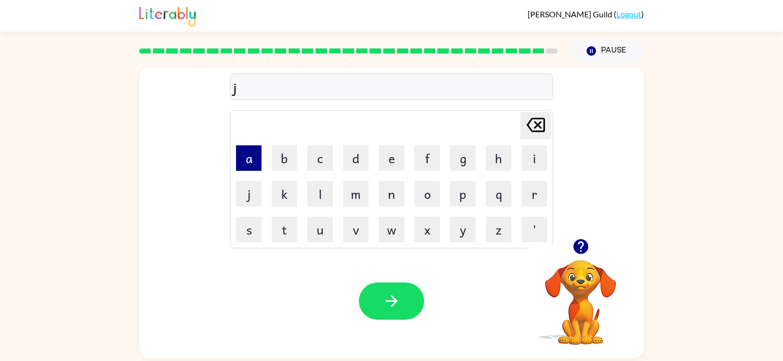
click at [246, 157] on button "a" at bounding box center [248, 157] width 25 height 25
click at [397, 239] on button "w" at bounding box center [391, 229] width 25 height 25
click at [286, 159] on button "b" at bounding box center [284, 157] width 25 height 25
click at [400, 159] on button "e" at bounding box center [391, 157] width 25 height 25
click at [538, 120] on icon "[PERSON_NAME] last character input" at bounding box center [535, 125] width 24 height 24
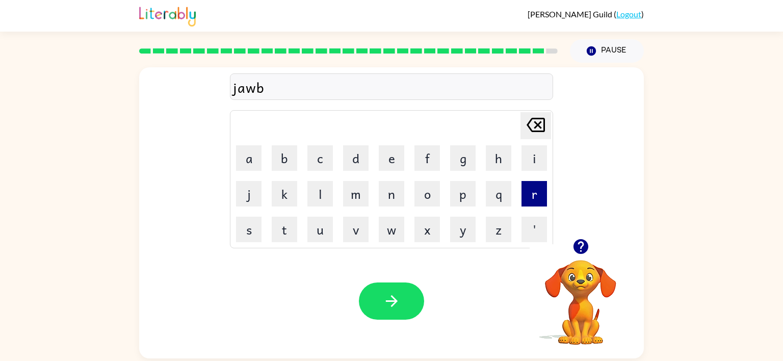
click at [537, 200] on button "r" at bounding box center [533, 193] width 25 height 25
click at [251, 152] on button "a" at bounding box center [248, 157] width 25 height 25
click at [383, 163] on button "e" at bounding box center [391, 157] width 25 height 25
click at [535, 123] on icon at bounding box center [535, 125] width 18 height 14
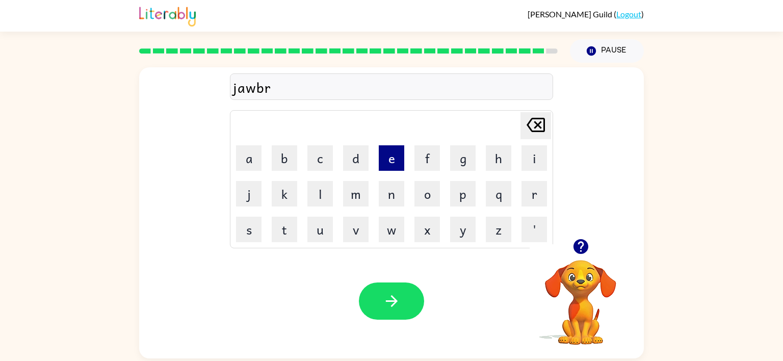
click at [389, 163] on button "e" at bounding box center [391, 157] width 25 height 25
click at [256, 148] on button "a" at bounding box center [248, 157] width 25 height 25
click at [317, 151] on button "c" at bounding box center [319, 157] width 25 height 25
click at [278, 186] on button "k" at bounding box center [284, 193] width 25 height 25
click at [383, 153] on button "e" at bounding box center [391, 157] width 25 height 25
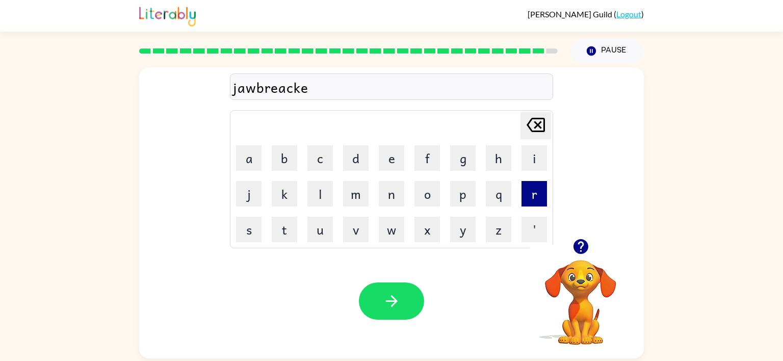
click at [534, 188] on button "r" at bounding box center [533, 193] width 25 height 25
click at [533, 135] on icon "[PERSON_NAME] last character input" at bounding box center [535, 125] width 24 height 24
click at [533, 136] on icon "[PERSON_NAME] last character input" at bounding box center [535, 125] width 24 height 24
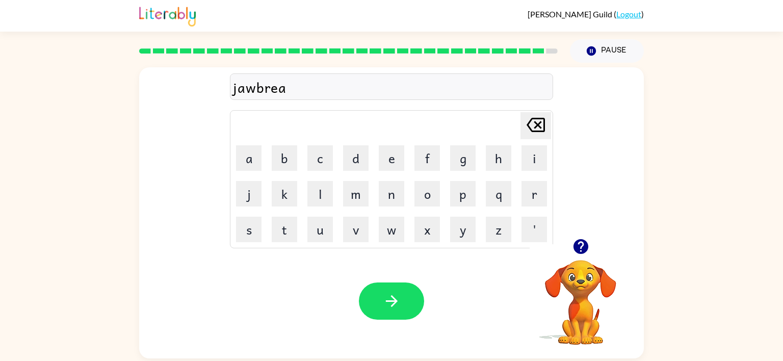
click at [532, 136] on icon "[PERSON_NAME] last character input" at bounding box center [535, 125] width 24 height 24
click at [325, 154] on button "c" at bounding box center [319, 157] width 25 height 25
click at [280, 198] on button "k" at bounding box center [284, 193] width 25 height 25
click at [530, 131] on icon at bounding box center [535, 125] width 18 height 14
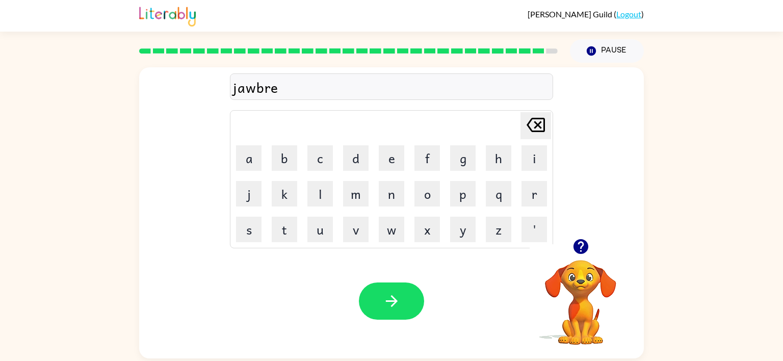
click at [530, 130] on icon at bounding box center [535, 125] width 18 height 14
click at [244, 158] on button "a" at bounding box center [248, 157] width 25 height 25
click at [541, 126] on icon "[PERSON_NAME] last character input" at bounding box center [535, 125] width 24 height 24
click at [388, 148] on button "e" at bounding box center [391, 157] width 25 height 25
click at [239, 153] on button "a" at bounding box center [248, 157] width 25 height 25
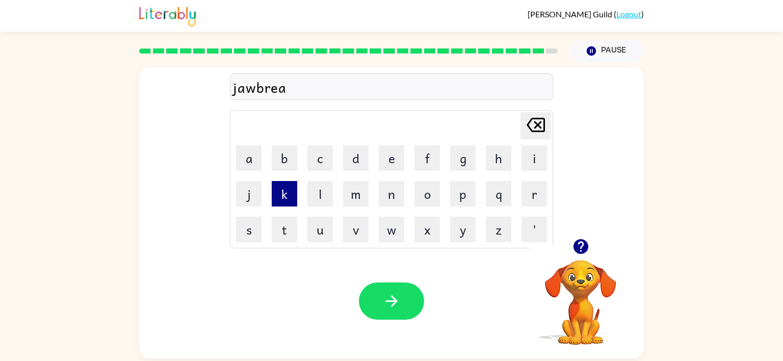
click at [284, 193] on button "k" at bounding box center [284, 193] width 25 height 25
click at [390, 162] on button "e" at bounding box center [391, 157] width 25 height 25
click at [536, 189] on button "r" at bounding box center [533, 193] width 25 height 25
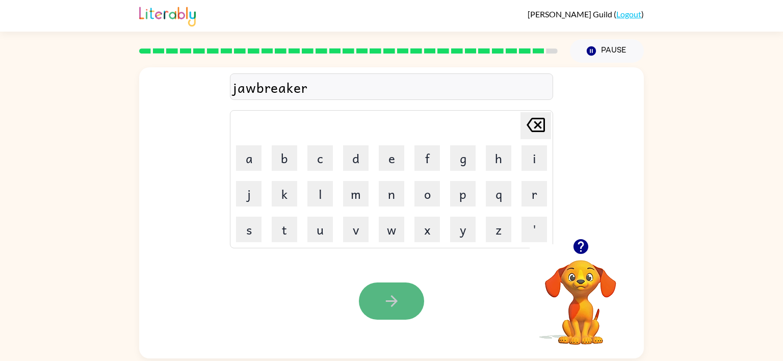
click at [391, 298] on icon "button" at bounding box center [392, 301] width 18 height 18
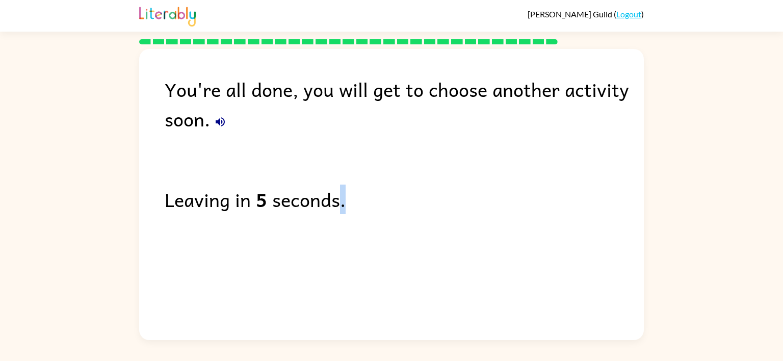
click at [392, 298] on div "You're all done, you will get to choose another activity soon. Leaving in 5 sec…" at bounding box center [391, 192] width 504 height 286
